Goal: Task Accomplishment & Management: Manage account settings

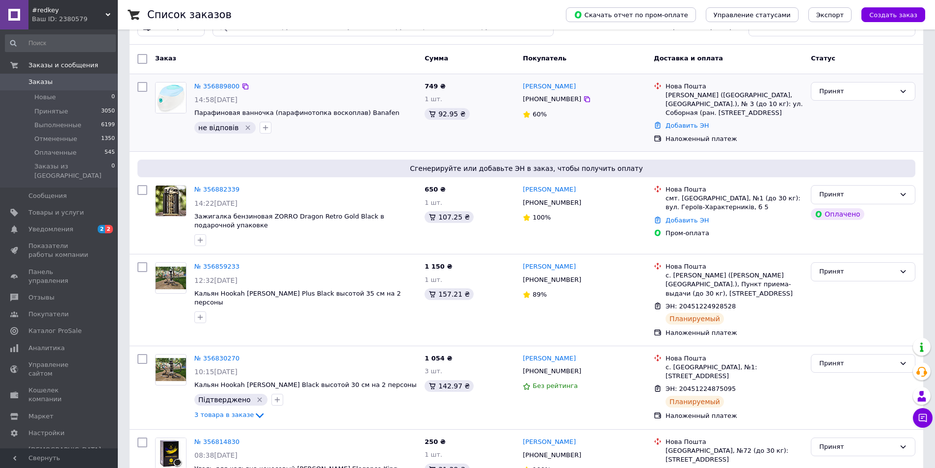
scroll to position [49, 0]
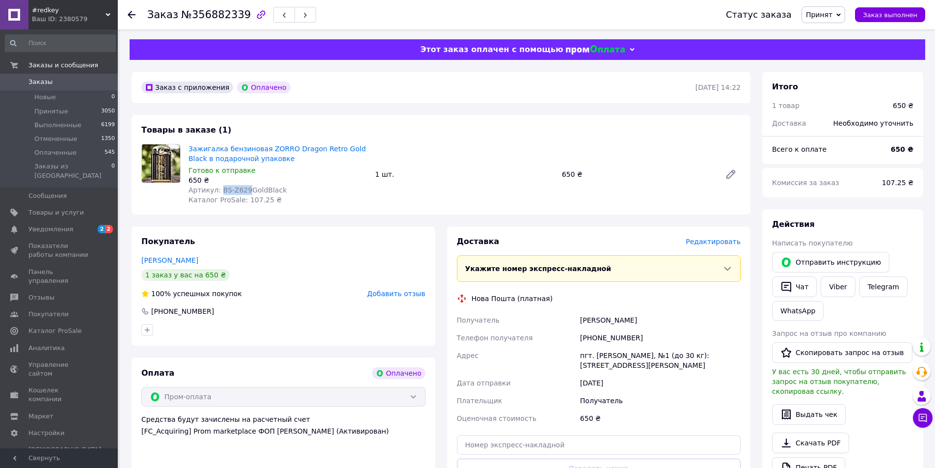
drag, startPoint x: 218, startPoint y: 190, endPoint x: 242, endPoint y: 191, distance: 23.1
click at [242, 191] on span "Артикул: BS-Z629GoldBlack" at bounding box center [238, 190] width 98 height 8
copy span "BS-Z629"
click at [712, 242] on span "Редактировать" at bounding box center [713, 242] width 55 height 8
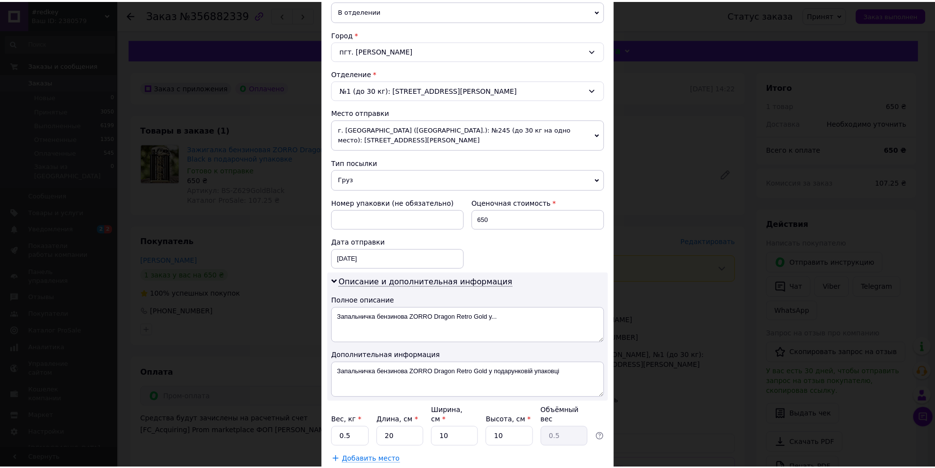
scroll to position [294, 0]
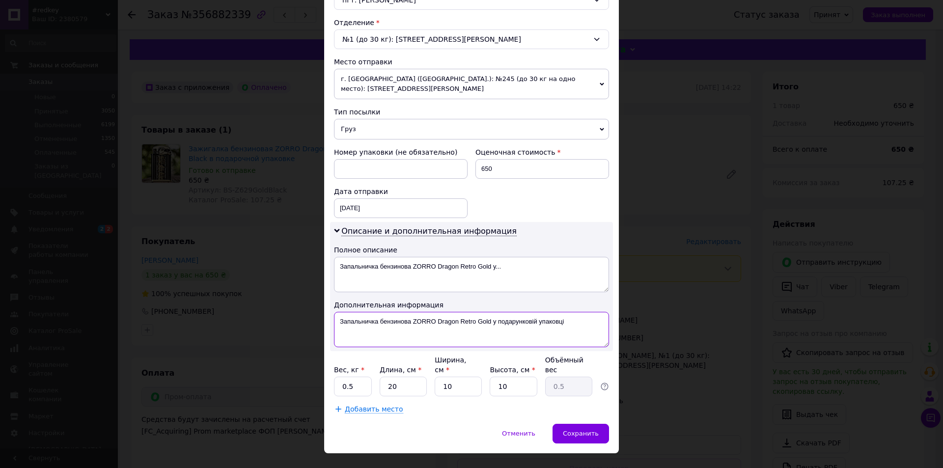
drag, startPoint x: 412, startPoint y: 310, endPoint x: 351, endPoint y: 313, distance: 61.4
click at [351, 313] on textarea "Запальничка бензинова ZORRO Dragon Retro Gold у подарунковій упаковці" at bounding box center [471, 329] width 275 height 35
drag, startPoint x: 429, startPoint y: 311, endPoint x: 514, endPoint y: 311, distance: 84.9
click at [514, 312] on textarea "Зап.ZORRO Dragon Retro Gold у подарунковій упаковці" at bounding box center [471, 329] width 275 height 35
paste textarea "BS-Z629"
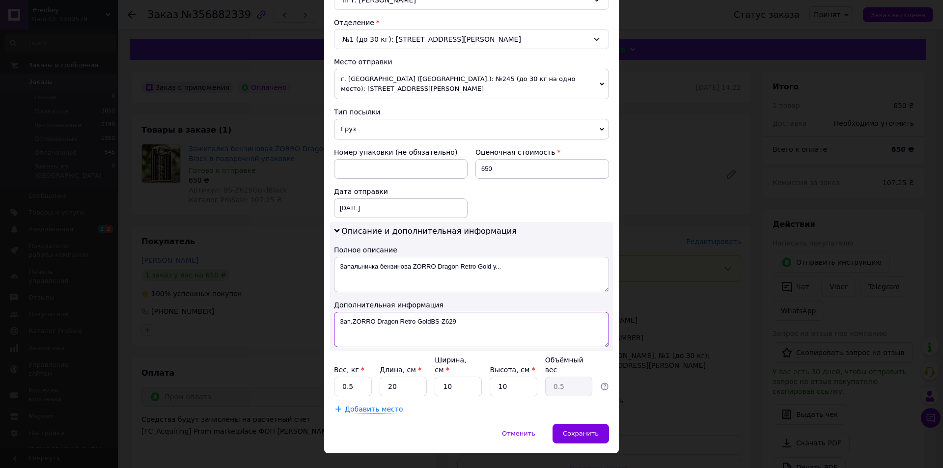
drag, startPoint x: 430, startPoint y: 310, endPoint x: 459, endPoint y: 312, distance: 28.5
click at [459, 312] on textarea "Зап.ZORRO Dragon Retro GoldBS-Z629" at bounding box center [471, 329] width 275 height 35
click at [377, 312] on textarea "Зап.ZORRO Dragon Retro Gold" at bounding box center [471, 329] width 275 height 35
drag, startPoint x: 415, startPoint y: 312, endPoint x: 377, endPoint y: 310, distance: 38.8
click at [377, 312] on textarea "Зап.ZORRO Dragon Retro Gold" at bounding box center [471, 329] width 275 height 35
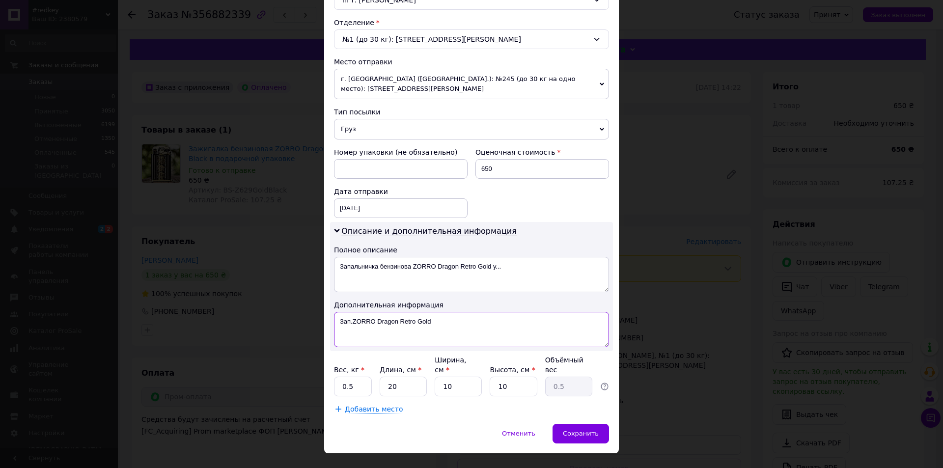
paste textarea "BS-Z629"
drag, startPoint x: 431, startPoint y: 312, endPoint x: 334, endPoint y: 312, distance: 96.2
click at [334, 312] on textarea "Зап.ZORRO BS-Z629 Gold" at bounding box center [471, 329] width 275 height 35
type textarea "Зап.ZORRO BS-Z629 Gold"
drag, startPoint x: 475, startPoint y: 255, endPoint x: 336, endPoint y: 253, distance: 139.5
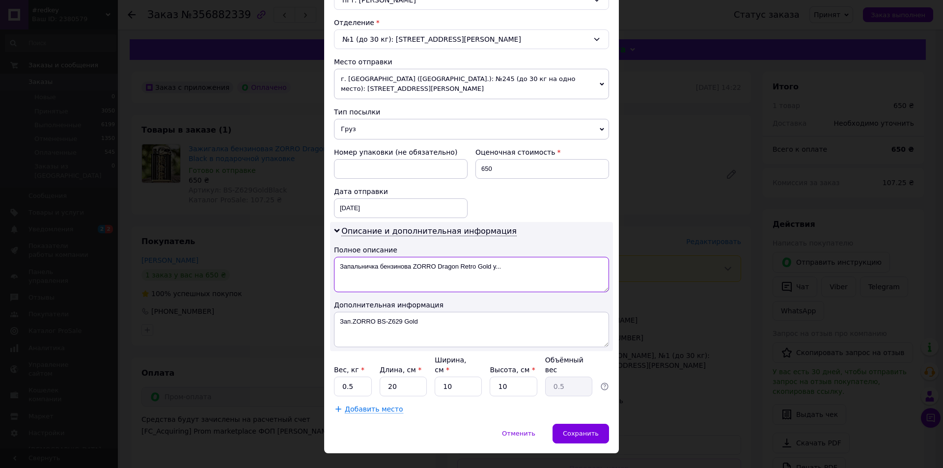
click at [336, 257] on textarea "Запальничка бензинова ZORRO Dragon Retro Gold у..." at bounding box center [471, 274] width 275 height 35
paste textarea ".ZORRO BS-Z629 Gold"
type textarea "Зап.ZORRO BS-Z629 Gold"
click at [569, 430] on span "Сохранить" at bounding box center [581, 433] width 36 height 7
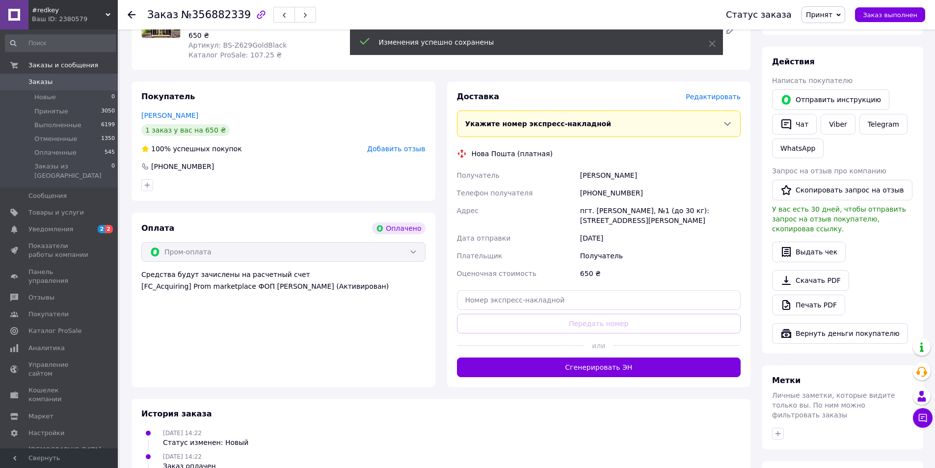
scroll to position [147, 0]
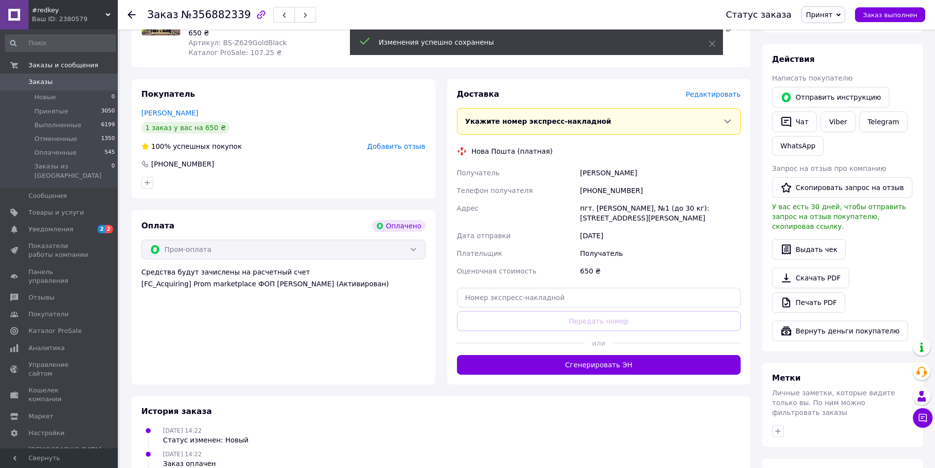
drag, startPoint x: 550, startPoint y: 366, endPoint x: 454, endPoint y: 417, distance: 109.2
click at [548, 367] on button "Сгенерировать ЭН" at bounding box center [599, 365] width 284 height 20
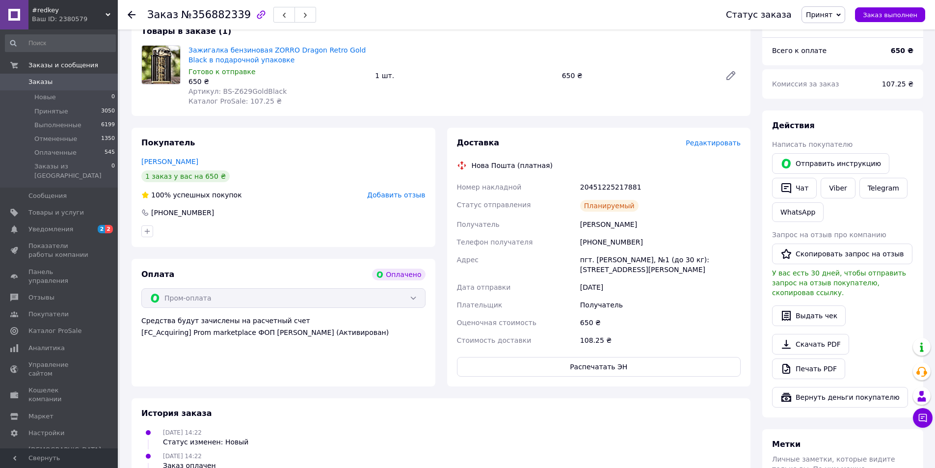
scroll to position [0, 0]
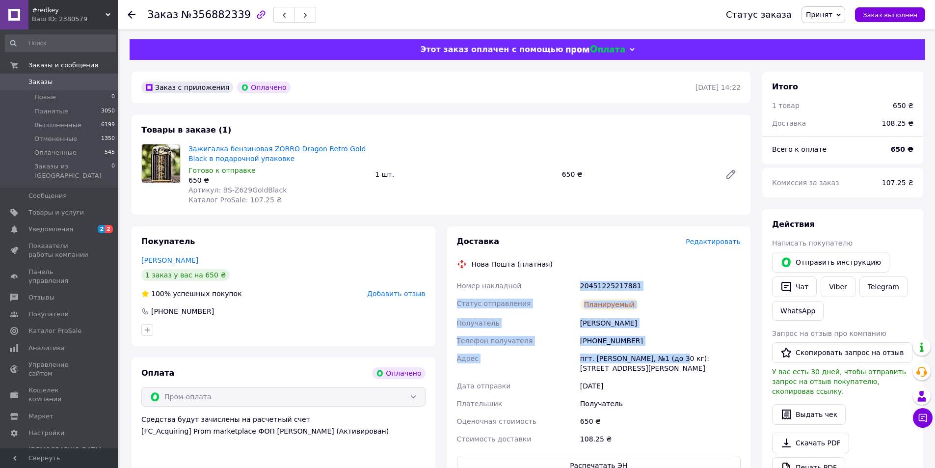
drag, startPoint x: 679, startPoint y: 359, endPoint x: 580, endPoint y: 288, distance: 121.8
click at [580, 288] on div "Номер накладной 20451225217881 Статус отправления Планируемый Получатель Дейнек…" at bounding box center [599, 362] width 288 height 171
copy div "20451225217881 Статус отправления Планируемый Получатель Дейнека Віталій Телефо…"
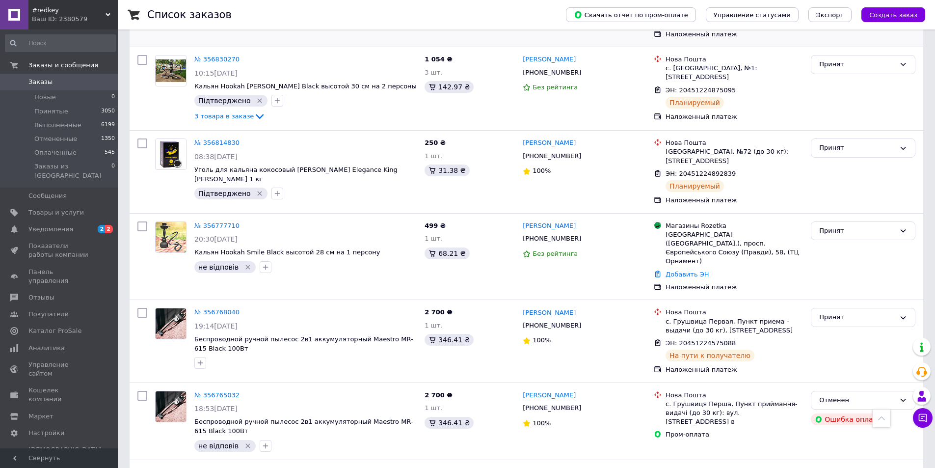
scroll to position [393, 0]
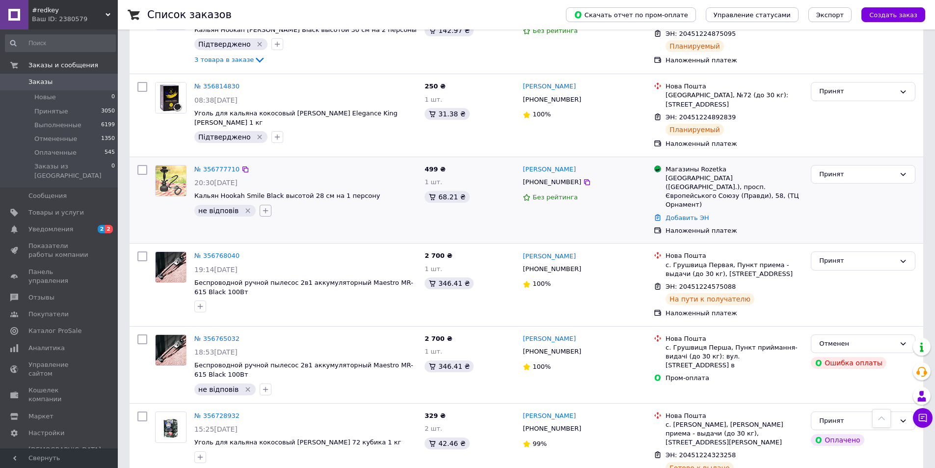
click at [262, 207] on icon "button" at bounding box center [266, 211] width 8 height 8
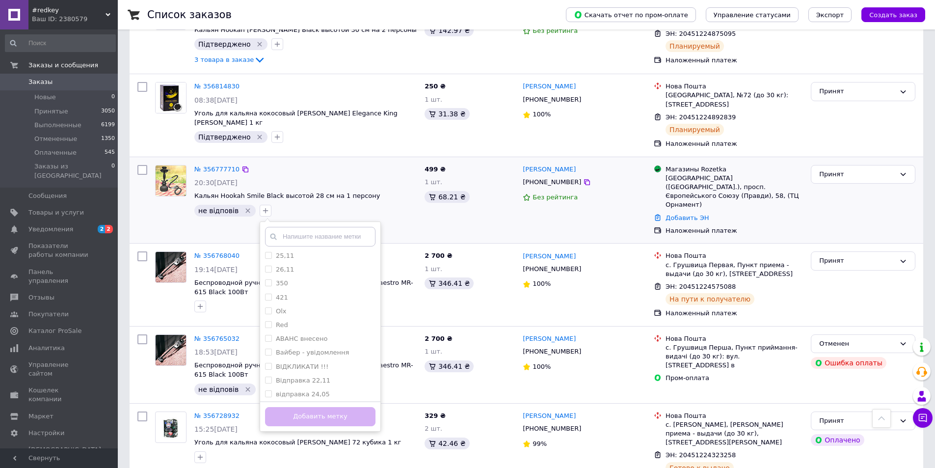
scroll to position [98, 0]
click at [318, 336] on label "Вайбер - увідомлення" at bounding box center [312, 339] width 73 height 7
checkbox input "true"
click at [320, 407] on button "Добавить метку" at bounding box center [320, 416] width 110 height 19
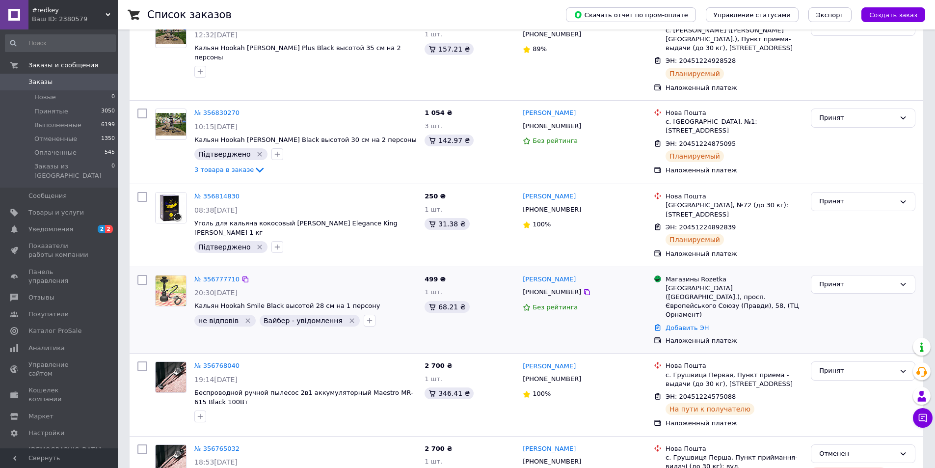
scroll to position [295, 0]
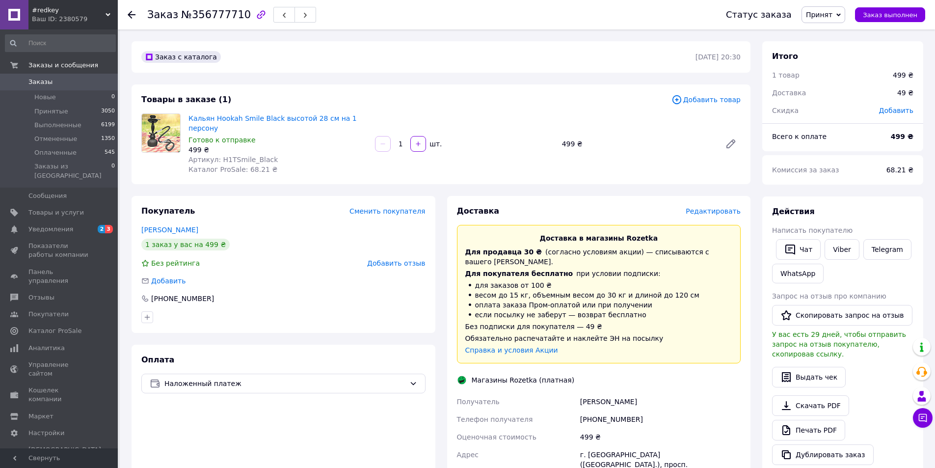
click at [720, 207] on span "Редактировать" at bounding box center [713, 211] width 55 height 8
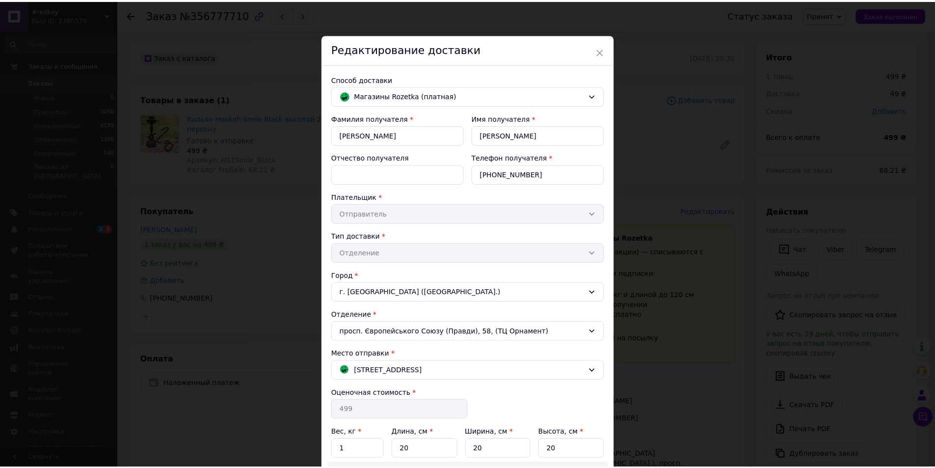
scroll to position [141, 0]
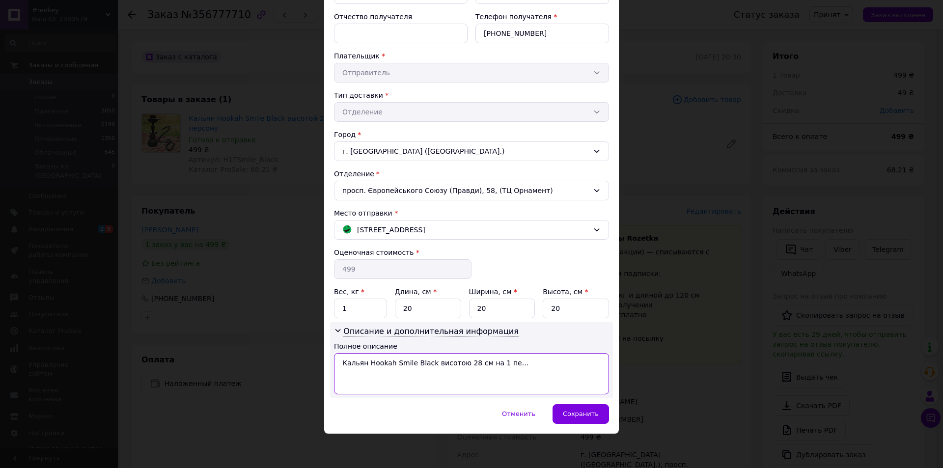
drag, startPoint x: 425, startPoint y: 361, endPoint x: 508, endPoint y: 371, distance: 83.6
click at [508, 371] on textarea "Кальян Hookah Smile Black висотою 28 см на 1 пе..." at bounding box center [471, 373] width 275 height 41
click at [364, 361] on textarea "Кальян Hookah Smile Black" at bounding box center [471, 373] width 275 height 41
drag, startPoint x: 452, startPoint y: 367, endPoint x: 338, endPoint y: 360, distance: 114.1
click at [338, 360] on textarea "Кальян 1Т Hookah Smile Black" at bounding box center [471, 373] width 275 height 41
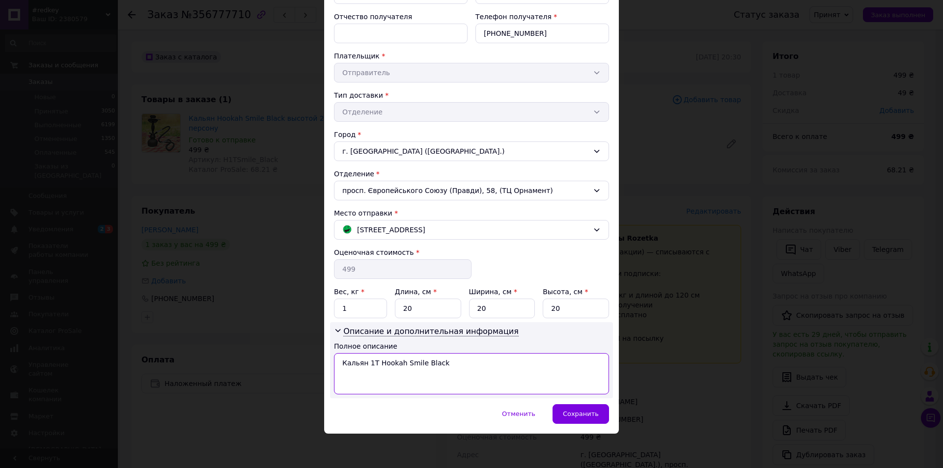
type textarea "Кальян 1Т Hookah Smile Black"
drag, startPoint x: 349, startPoint y: 305, endPoint x: 341, endPoint y: 305, distance: 7.4
click at [341, 305] on input "1" at bounding box center [360, 309] width 53 height 20
type input "2"
click at [591, 417] on span "Сохранить" at bounding box center [581, 413] width 36 height 7
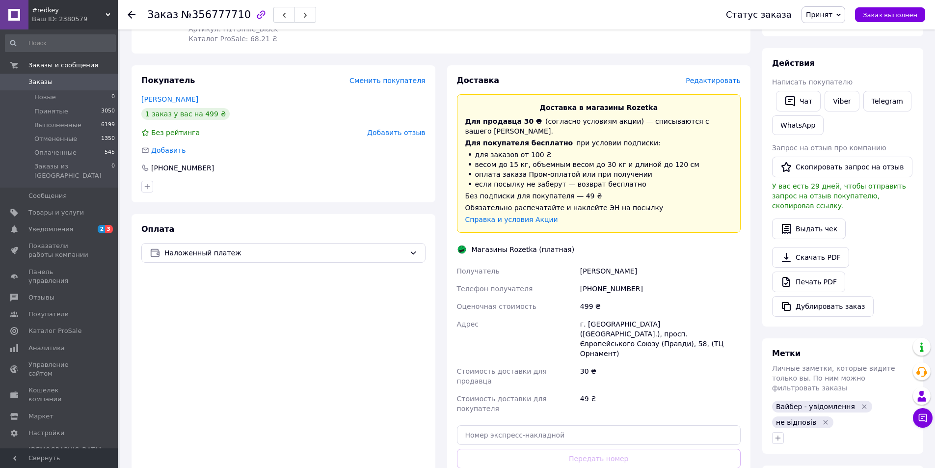
scroll to position [147, 0]
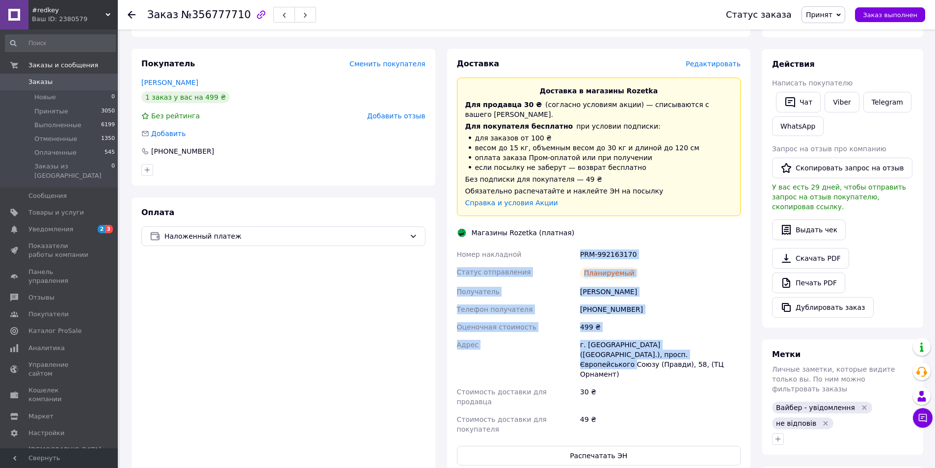
drag, startPoint x: 640, startPoint y: 335, endPoint x: 569, endPoint y: 238, distance: 120.5
click at [569, 245] on div "Номер накладной PRM-992163170 Статус отправления Планируемый Получатель [PERSON…" at bounding box center [599, 341] width 288 height 192
copy div "Номер накладной PRM-992163170 Статус отправления Планируемый Получатель [PERSON…"
click at [583, 446] on button "Распечатать ЭН" at bounding box center [599, 456] width 284 height 20
